Goal: Information Seeking & Learning: Learn about a topic

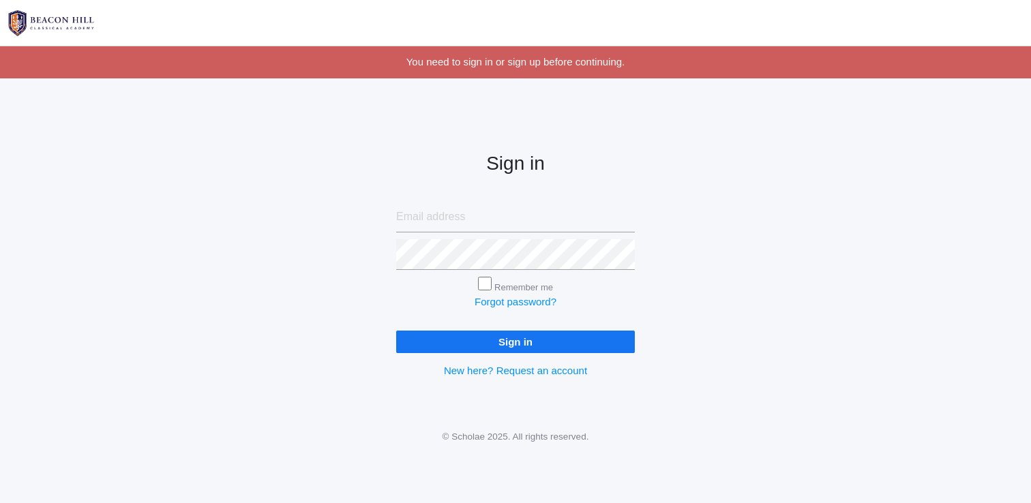
click at [507, 223] on input "email" at bounding box center [515, 217] width 239 height 31
type input "[EMAIL_ADDRESS][DOMAIN_NAME]"
click at [396, 331] on input "Sign in" at bounding box center [515, 342] width 239 height 22
click at [489, 286] on input "Remember me" at bounding box center [485, 284] width 14 height 14
checkbox input "true"
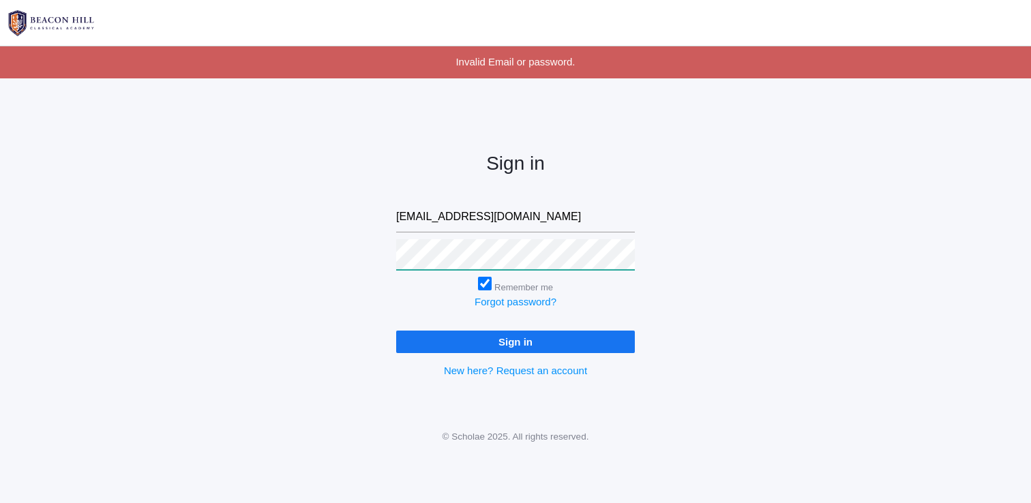
click at [396, 331] on input "Sign in" at bounding box center [515, 342] width 239 height 22
click at [500, 297] on link "Forgot password?" at bounding box center [515, 302] width 82 height 12
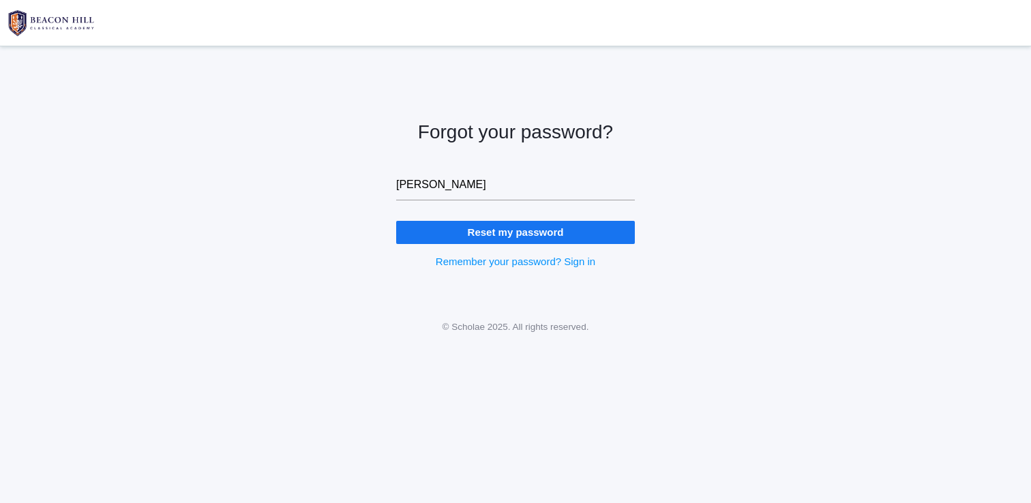
type input "sarahdpurser@gmail.com"
click at [498, 240] on input "Reset my password" at bounding box center [515, 232] width 239 height 22
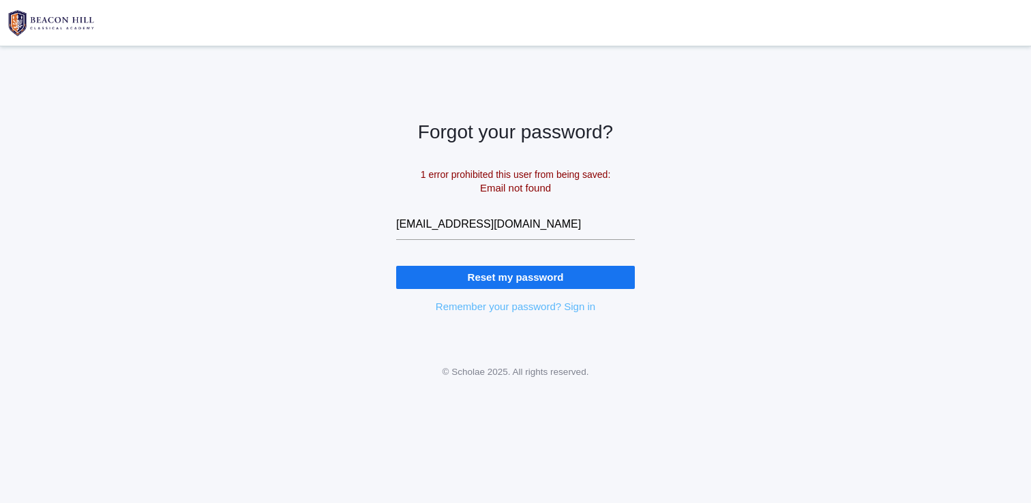
click at [481, 309] on link "Remember your password? Sign in" at bounding box center [516, 307] width 160 height 12
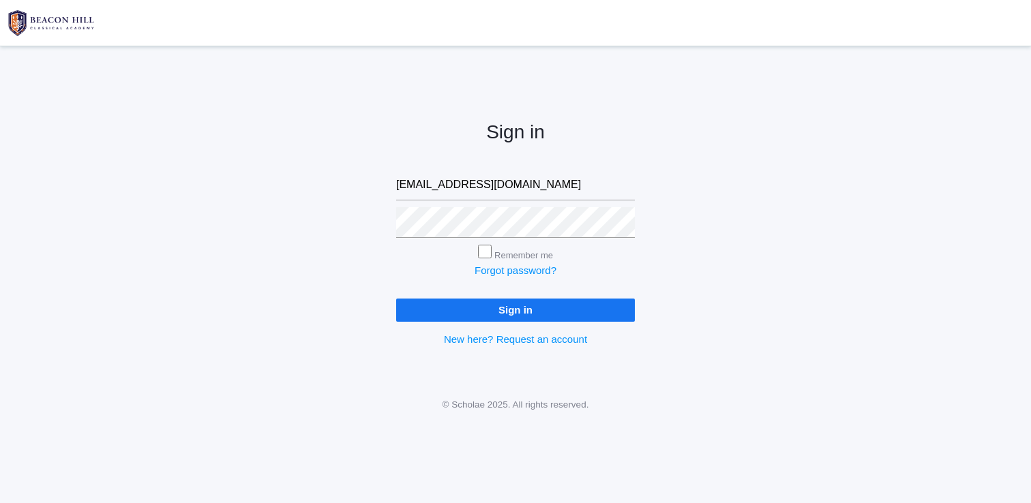
type input "[EMAIL_ADDRESS][DOMAIN_NAME]"
click at [483, 256] on input "Remember me" at bounding box center [485, 252] width 14 height 14
checkbox input "true"
click at [482, 296] on form "[EMAIL_ADDRESS][DOMAIN_NAME] Remember me Forgot password? Sign in" at bounding box center [515, 245] width 239 height 151
click at [482, 309] on input "Sign in" at bounding box center [515, 310] width 239 height 22
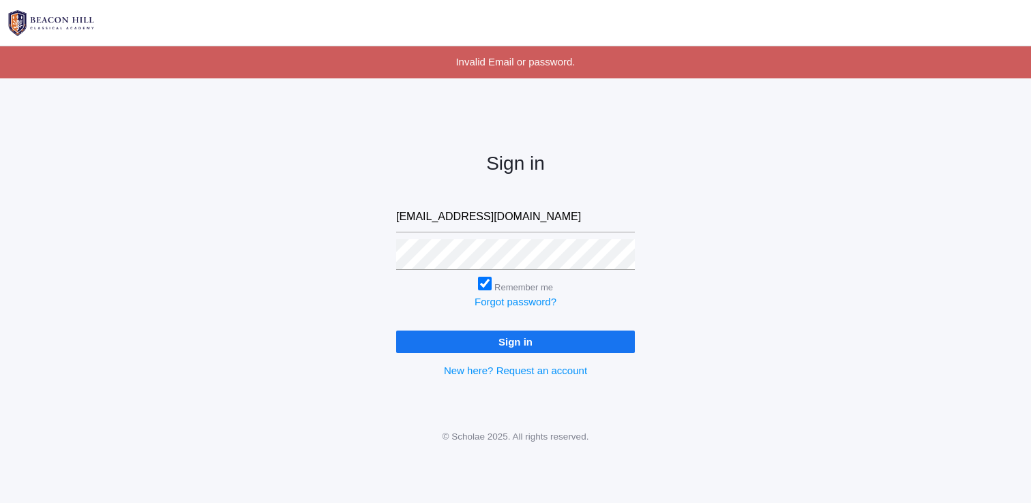
click at [468, 270] on form "sarahdpurser@outlook.com Remember me Forgot password? Sign in" at bounding box center [515, 277] width 239 height 151
click at [473, 339] on input "Sign in" at bounding box center [515, 342] width 239 height 22
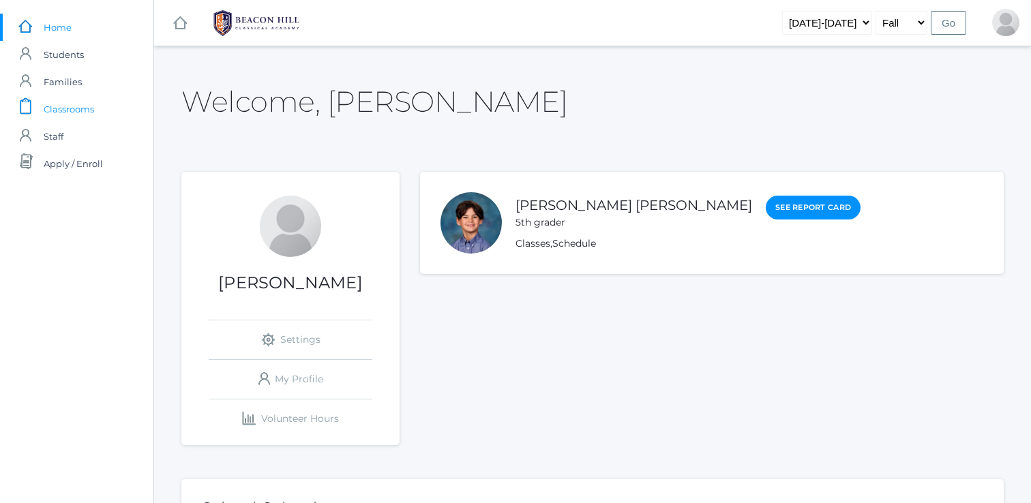
click at [76, 116] on span "Classrooms" at bounding box center [69, 108] width 50 height 27
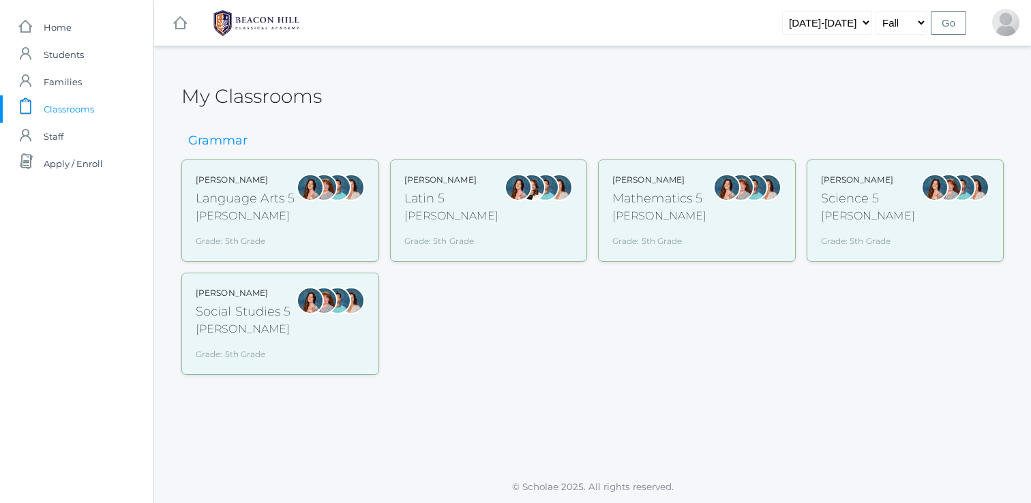
click at [290, 196] on div "Language Arts 5" at bounding box center [246, 199] width 100 height 18
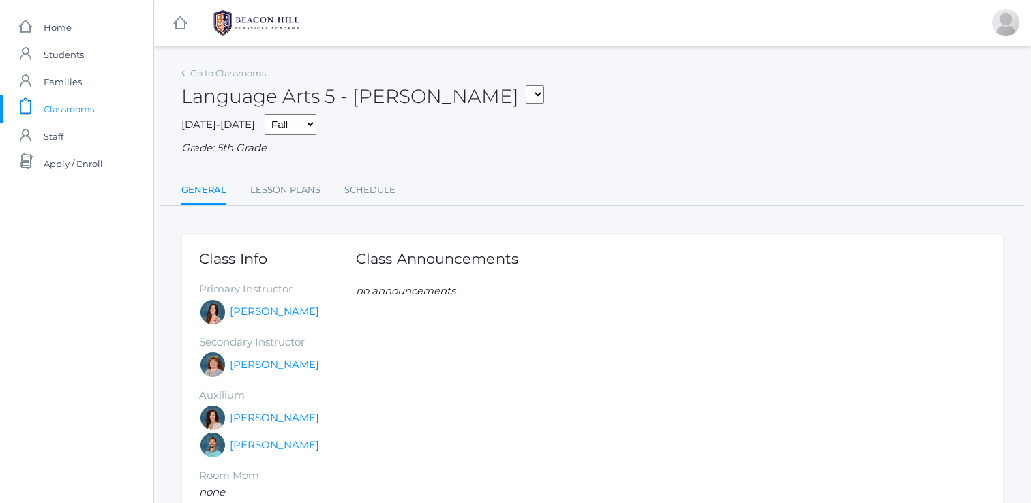
click at [287, 196] on link "Lesson Plans" at bounding box center [285, 190] width 70 height 27
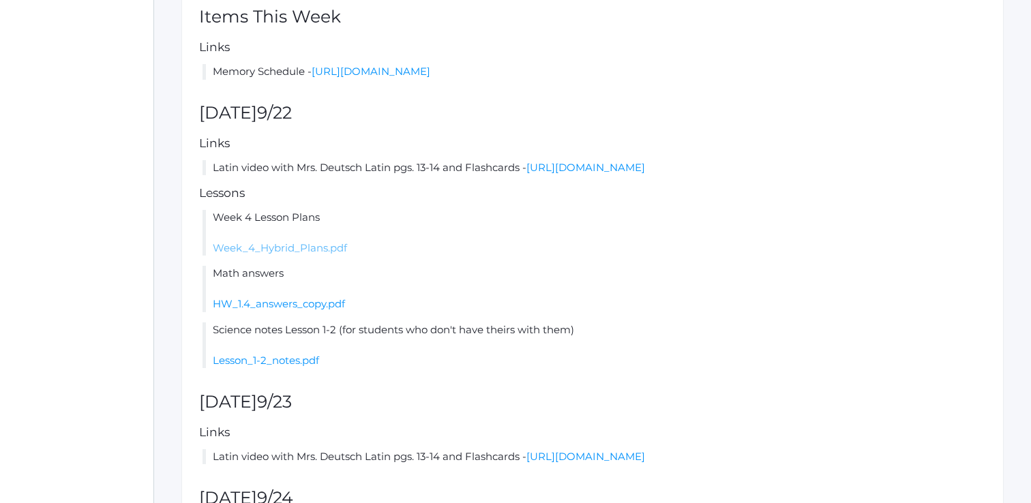
scroll to position [297, 0]
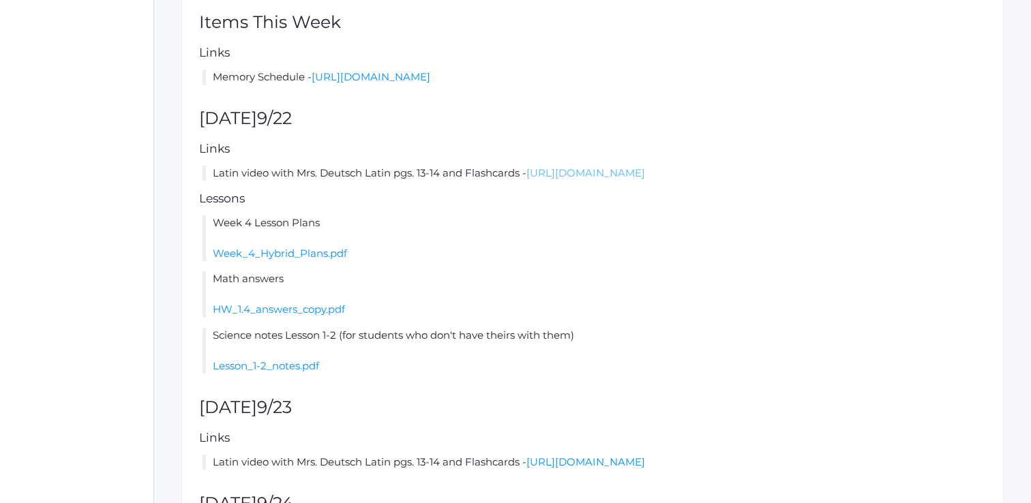
click at [602, 179] on link "[URL][DOMAIN_NAME]" at bounding box center [585, 172] width 119 height 13
click at [316, 262] on li "Week 4 Lesson Plans Week_4_Hybrid_Plans.pdf" at bounding box center [593, 238] width 783 height 46
click at [316, 260] on link "Week_4_Hybrid_Plans.pdf" at bounding box center [280, 253] width 134 height 13
